Goal: Information Seeking & Learning: Learn about a topic

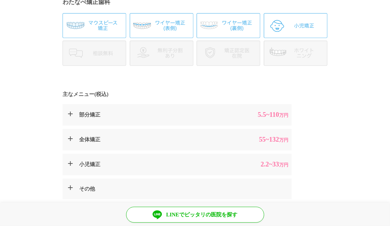
scroll to position [232, 0]
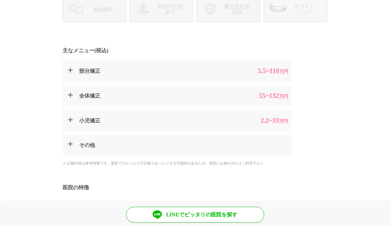
click at [143, 95] on dt "全体矯正" at bounding box center [155, 96] width 153 height 8
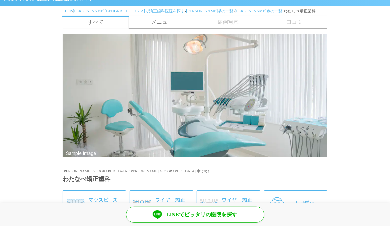
scroll to position [0, 0]
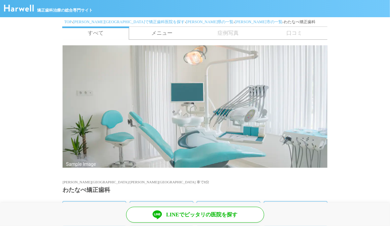
click at [161, 33] on link "メニュー" at bounding box center [162, 33] width 66 height 13
click at [223, 35] on span "症例写真" at bounding box center [228, 33] width 66 height 13
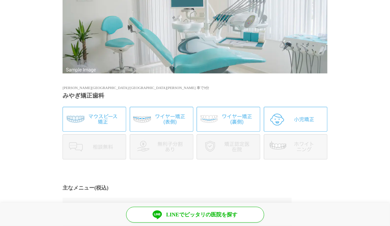
scroll to position [154, 0]
